Goal: Task Accomplishment & Management: Manage account settings

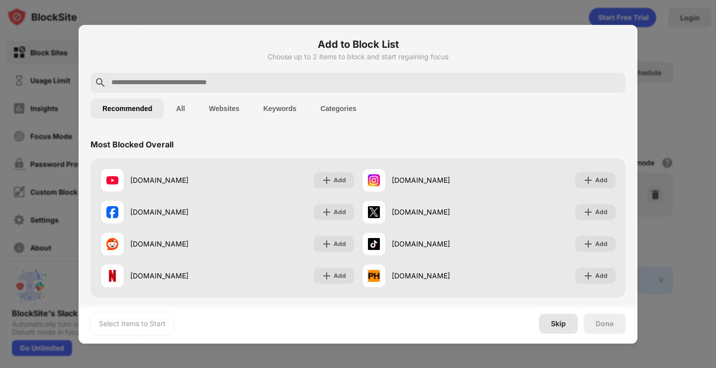
click at [557, 325] on div "Skip" at bounding box center [558, 323] width 15 height 8
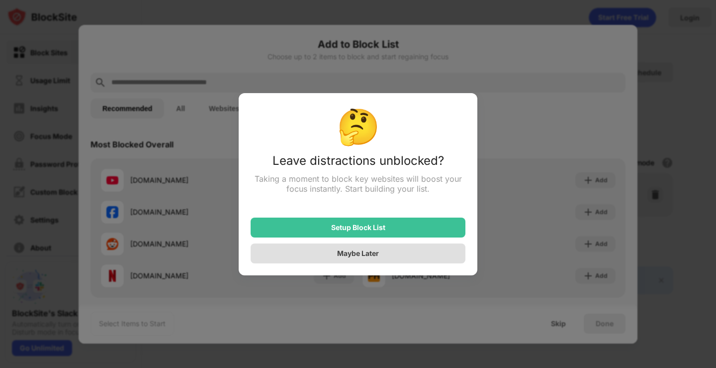
click at [373, 262] on div "Maybe Later" at bounding box center [358, 253] width 215 height 20
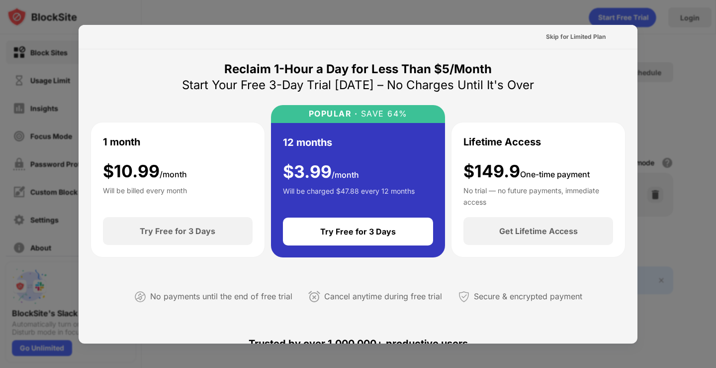
click at [671, 13] on div at bounding box center [358, 184] width 716 height 368
click at [441, 0] on div at bounding box center [358, 184] width 716 height 368
